Goal: Use online tool/utility: Utilize a website feature to perform a specific function

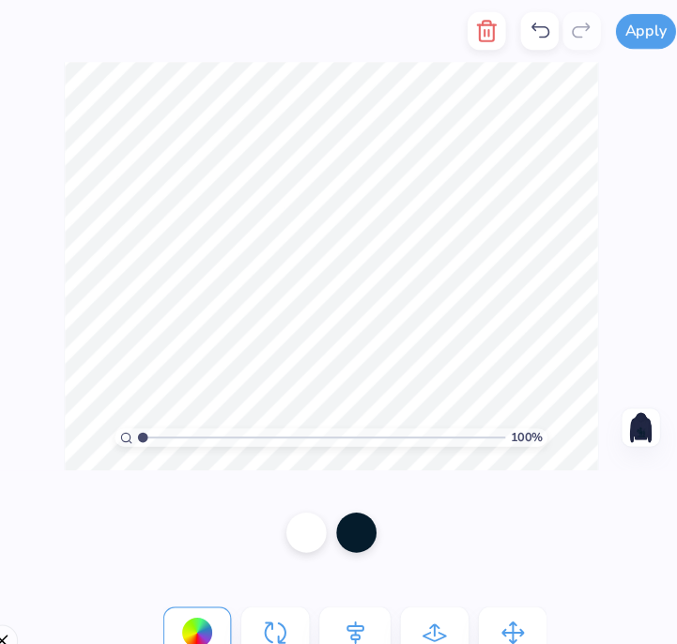
click at [635, 396] on img at bounding box center [629, 401] width 30 height 30
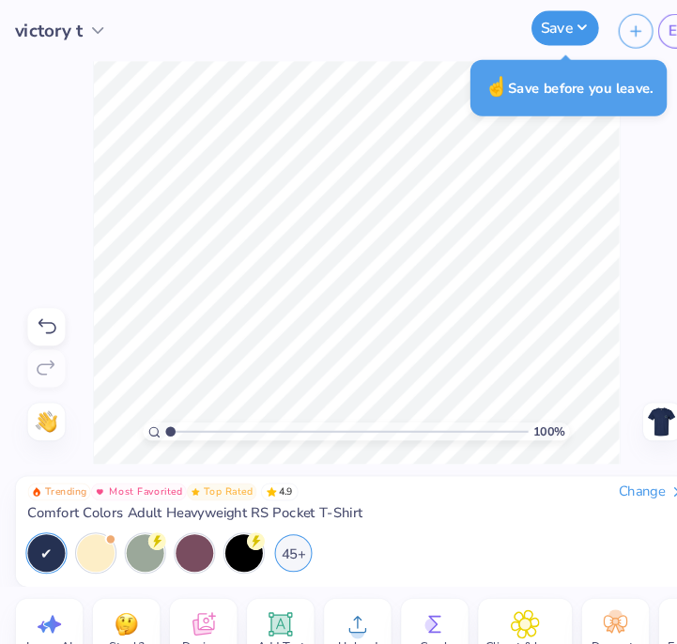
click at [538, 20] on button "Save" at bounding box center [537, 26] width 64 height 33
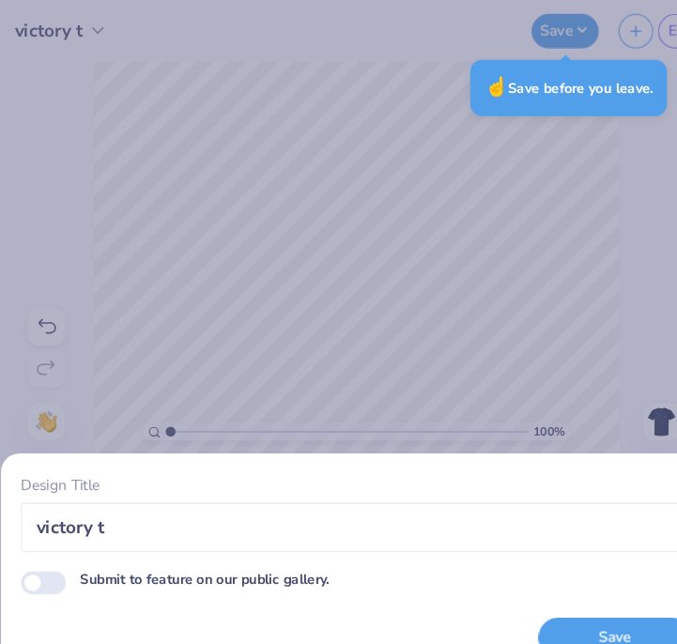
click at [580, 592] on button "Save" at bounding box center [584, 606] width 145 height 38
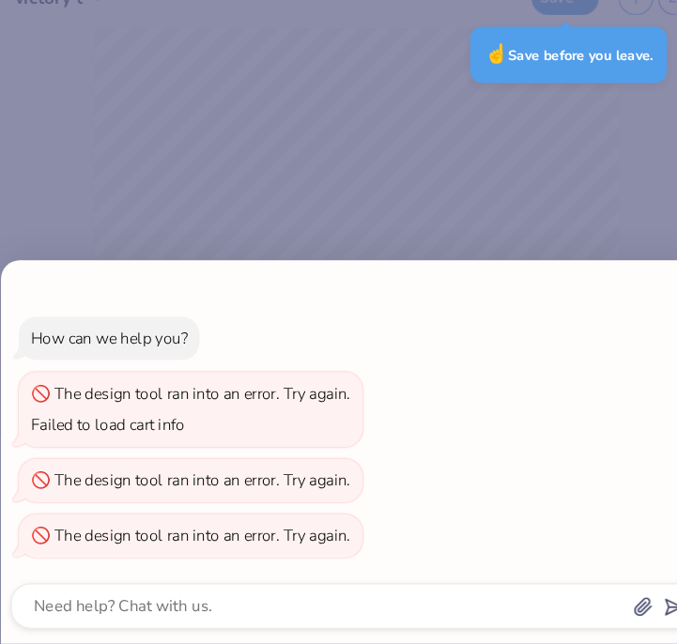
click at [468, 242] on div "How can we help you? The design tool ran into an error. Try again. Failed to lo…" at bounding box center [338, 322] width 677 height 644
type textarea "x"
